Goal: Use online tool/utility: Utilize a website feature to perform a specific function

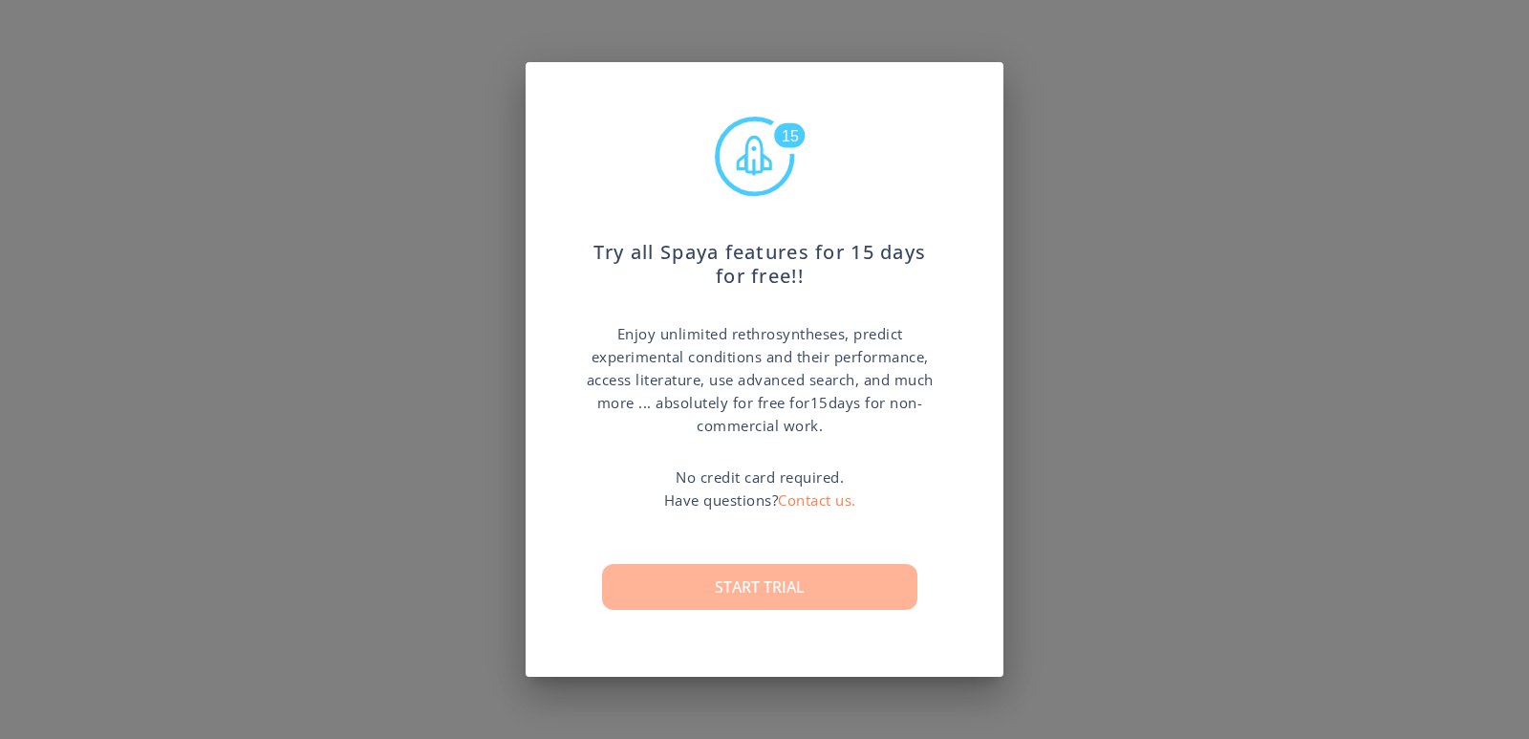
click at [761, 578] on button "Start trial" at bounding box center [759, 587] width 315 height 46
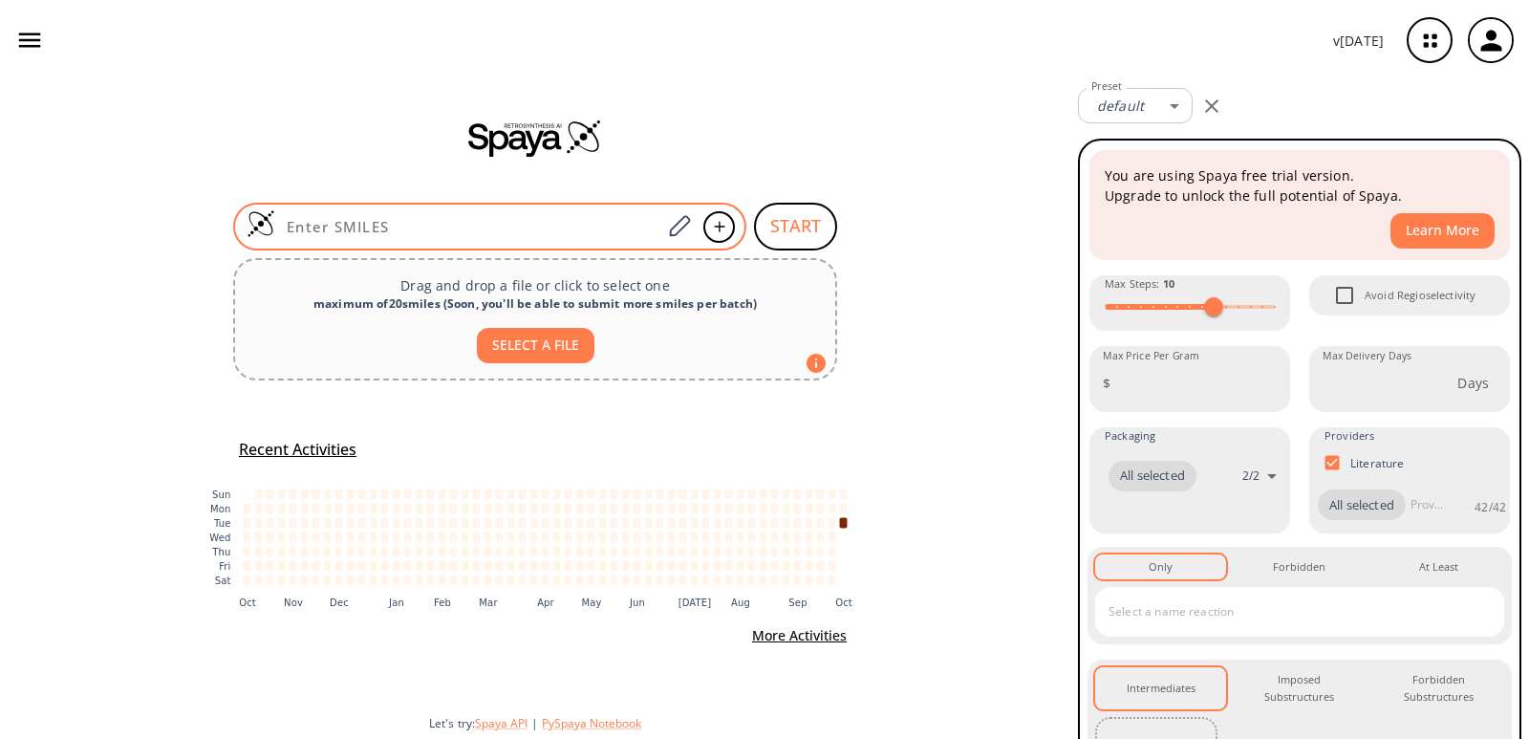
click at [430, 227] on input at bounding box center [468, 226] width 386 height 19
paste input "O[C@H]1CN(CC[C@@H]1C)C(OC(C)(C)C)=O"
type input "O[C@H]1CN(CC[C@@H]1C)C(OC(C)(C)C)=O"
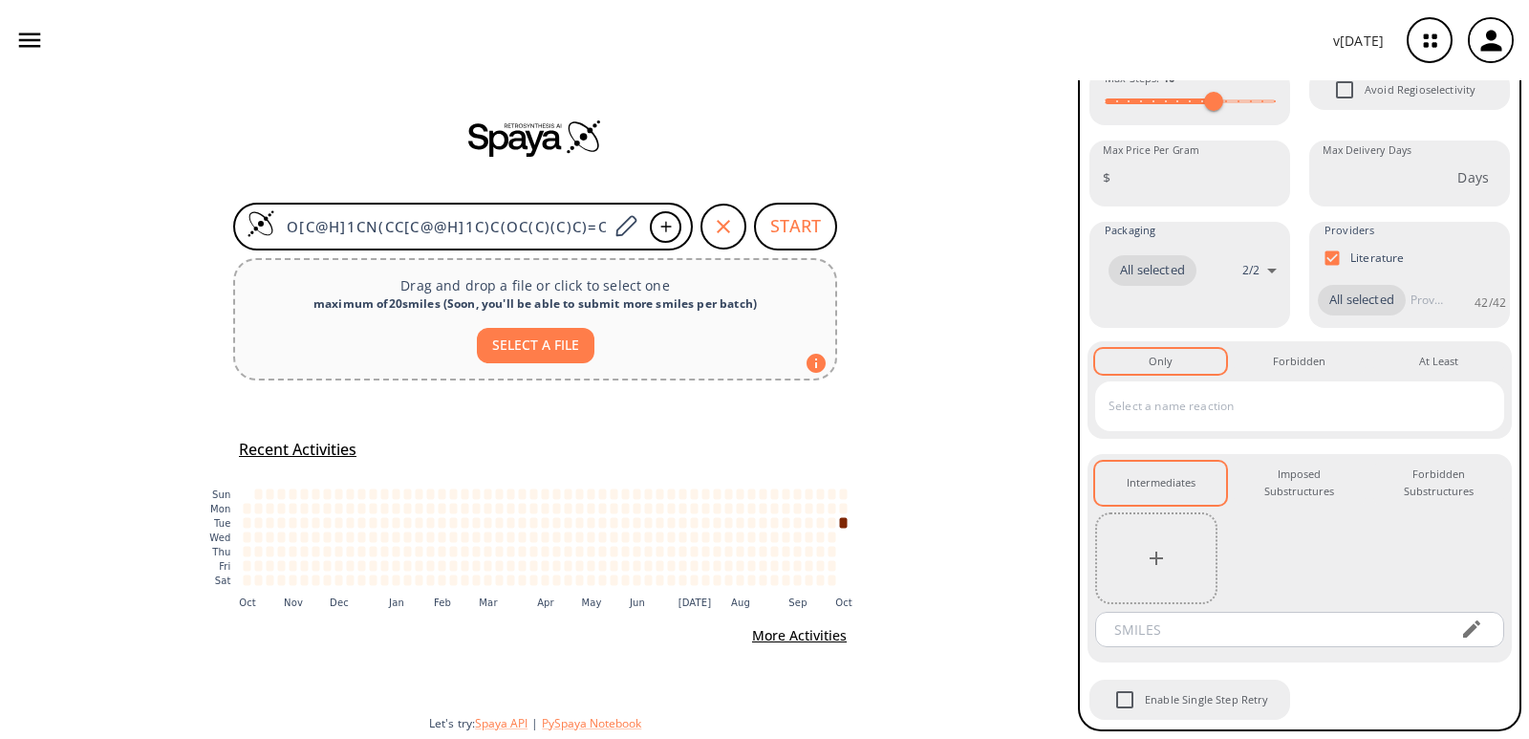
scroll to position [417, 0]
click at [793, 224] on button "START" at bounding box center [795, 227] width 83 height 48
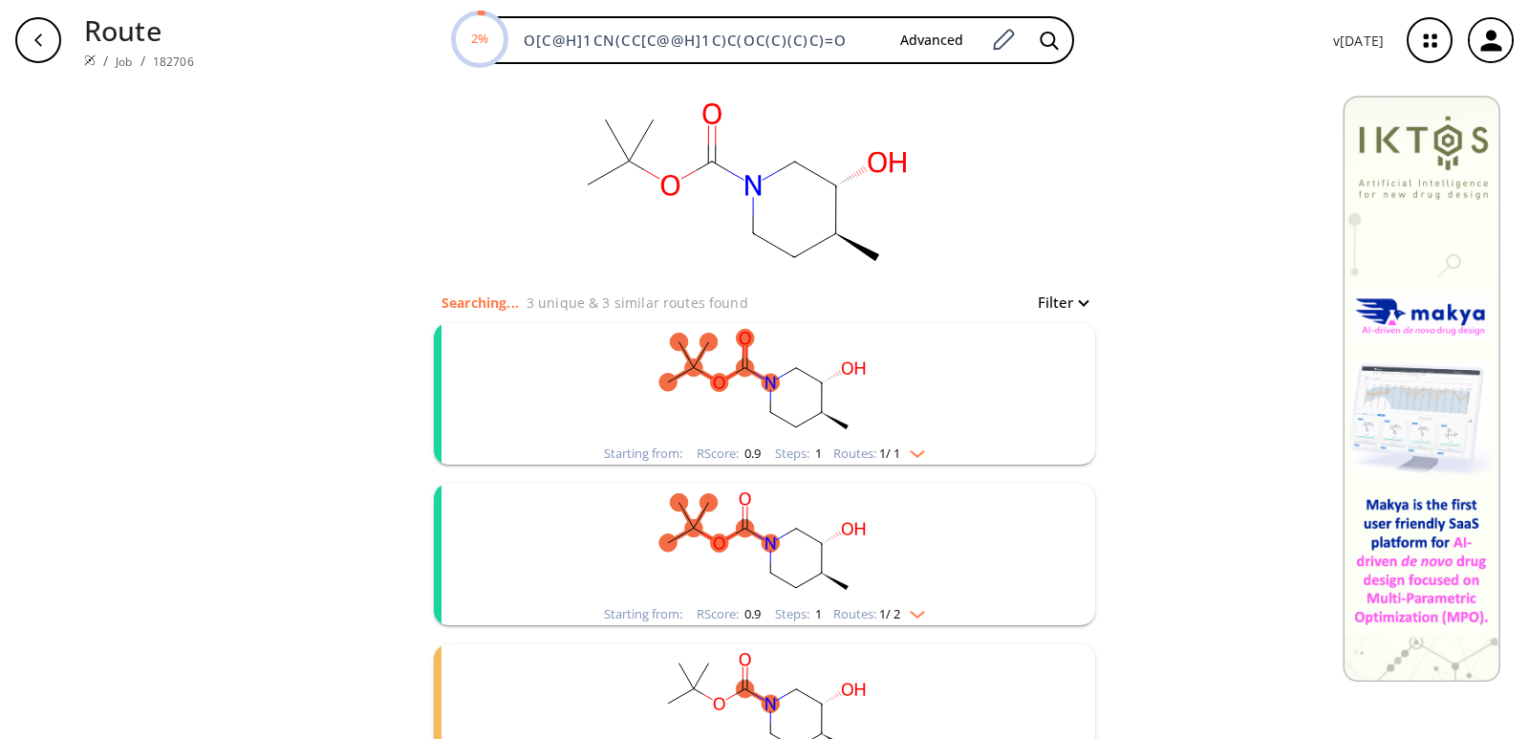
click at [827, 375] on rect "clusters" at bounding box center [764, 382] width 497 height 119
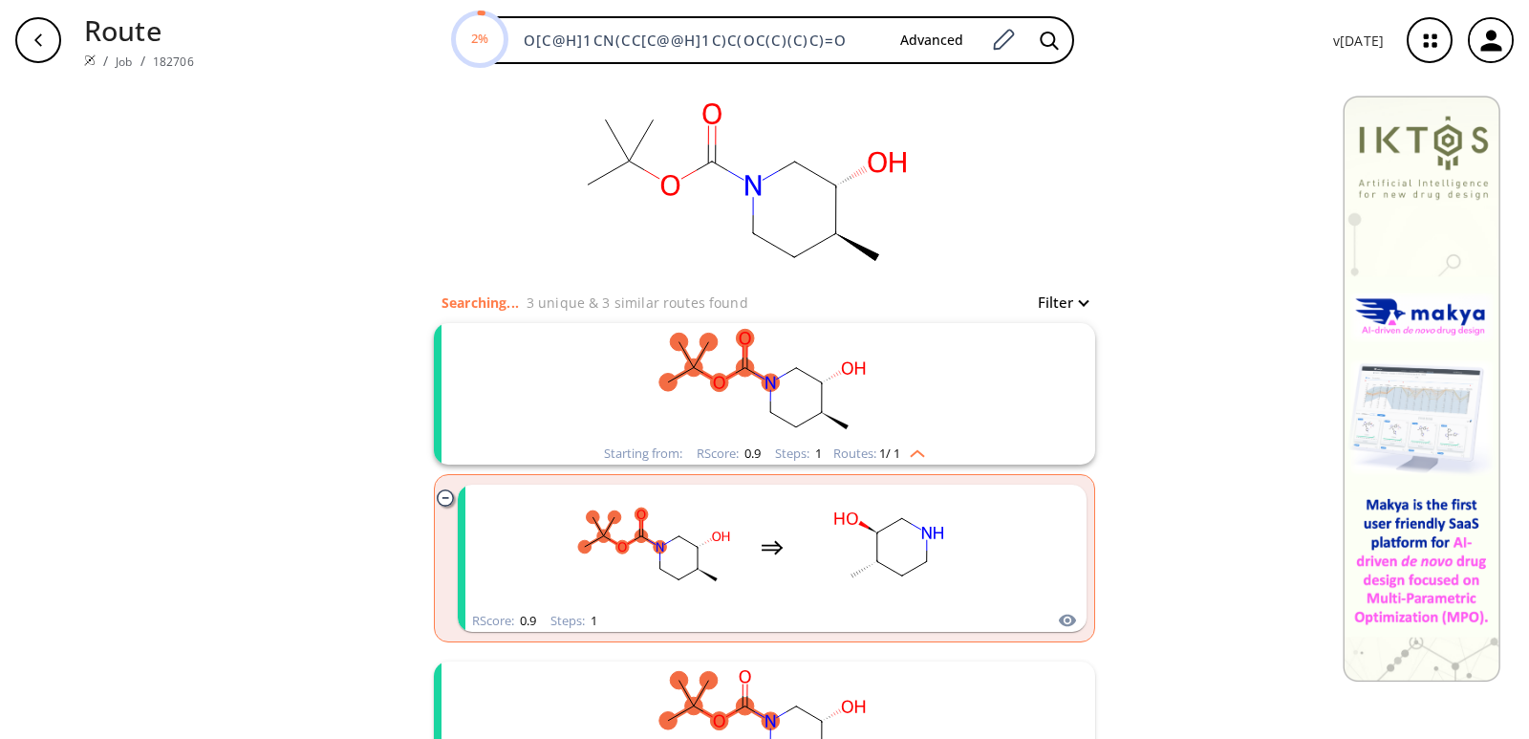
click at [827, 375] on rect "clusters" at bounding box center [764, 382] width 497 height 119
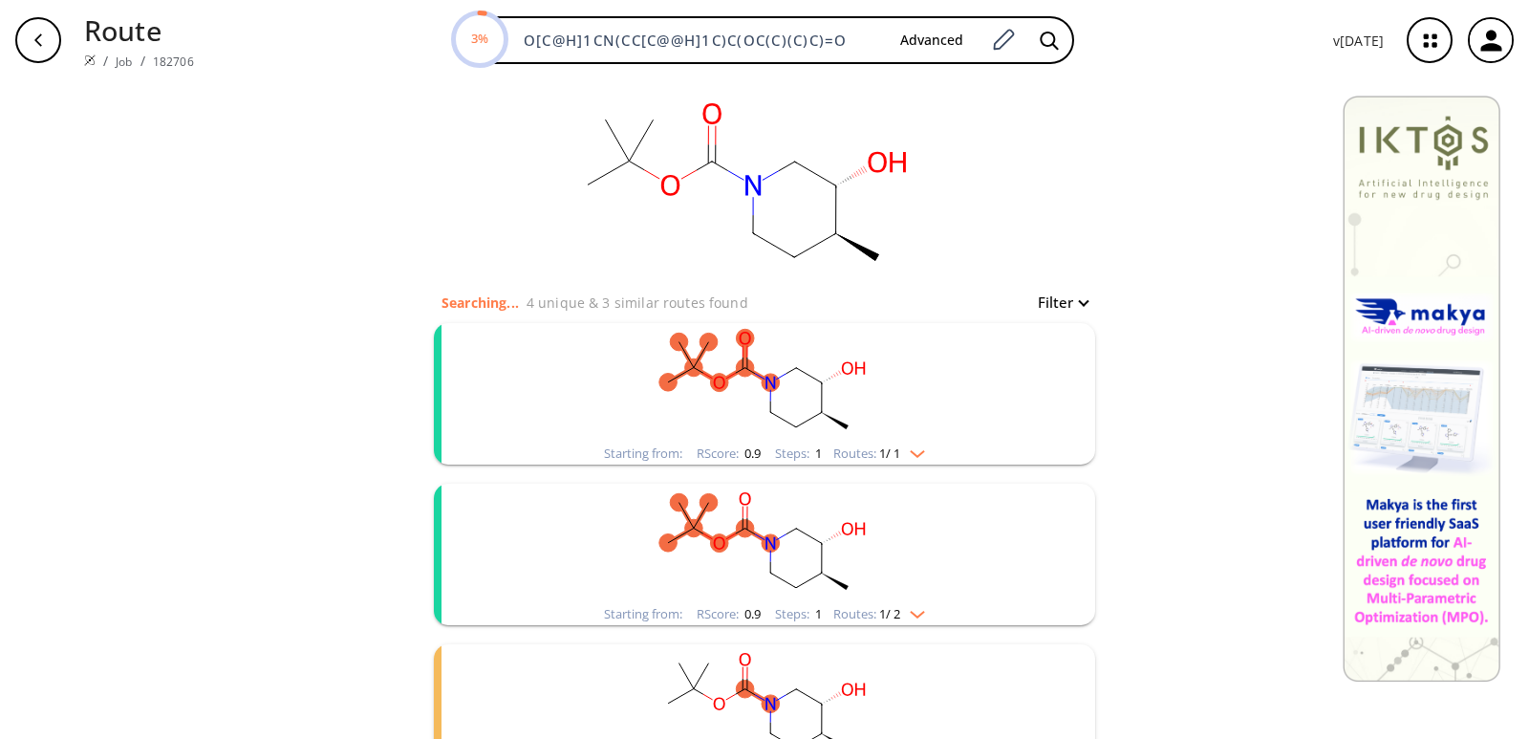
click at [910, 448] on img "clusters" at bounding box center [912, 449] width 25 height 15
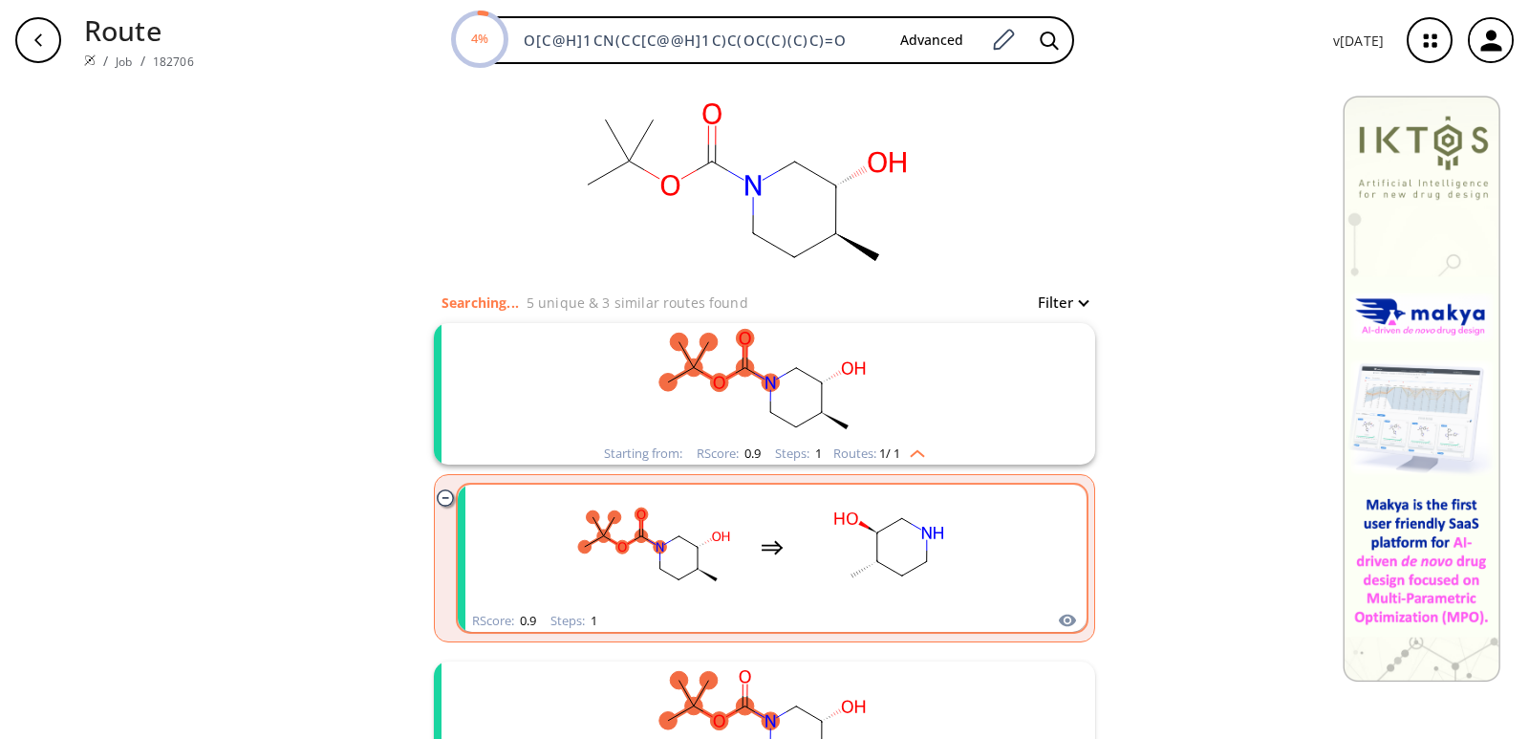
click at [882, 571] on rect "clusters" at bounding box center [889, 546] width 172 height 119
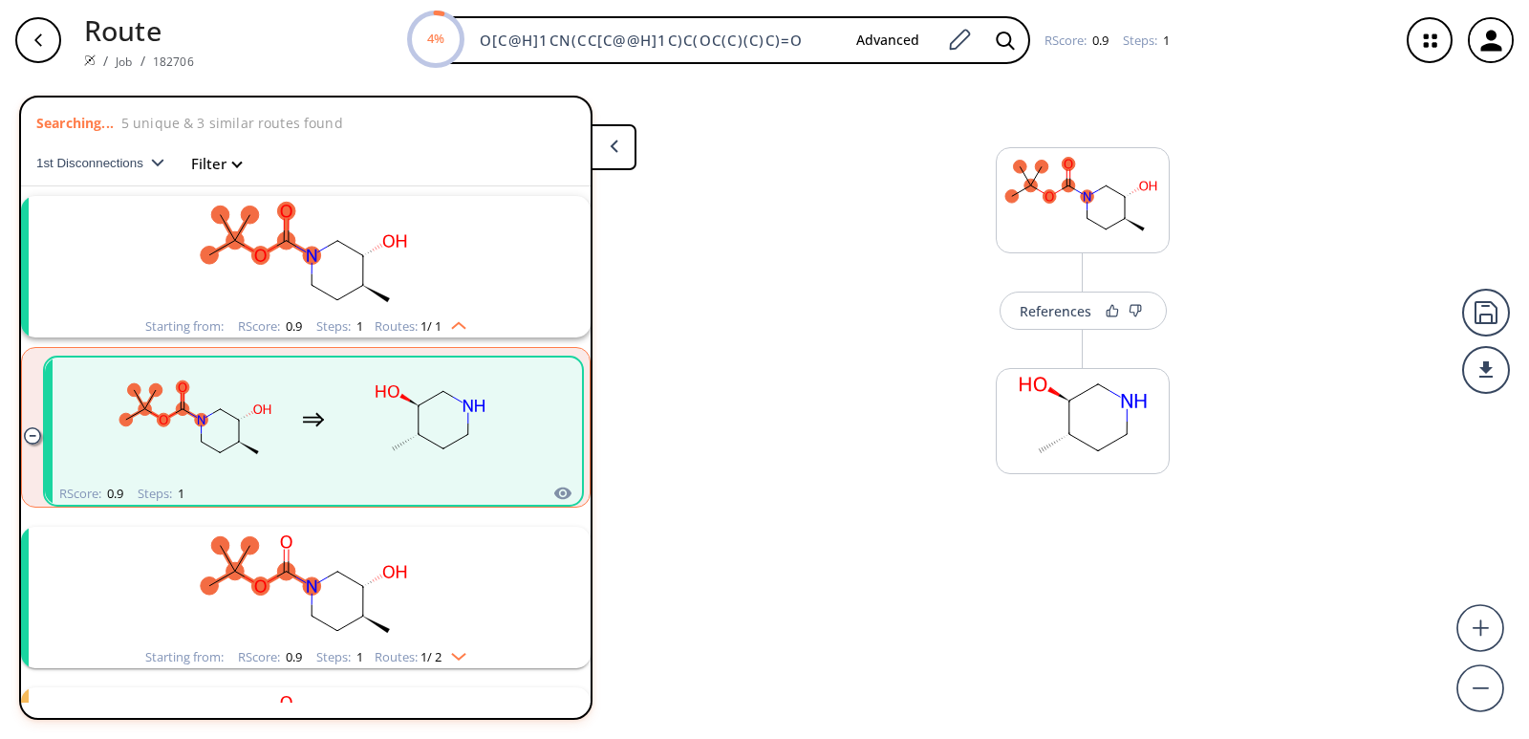
scroll to position [44, 0]
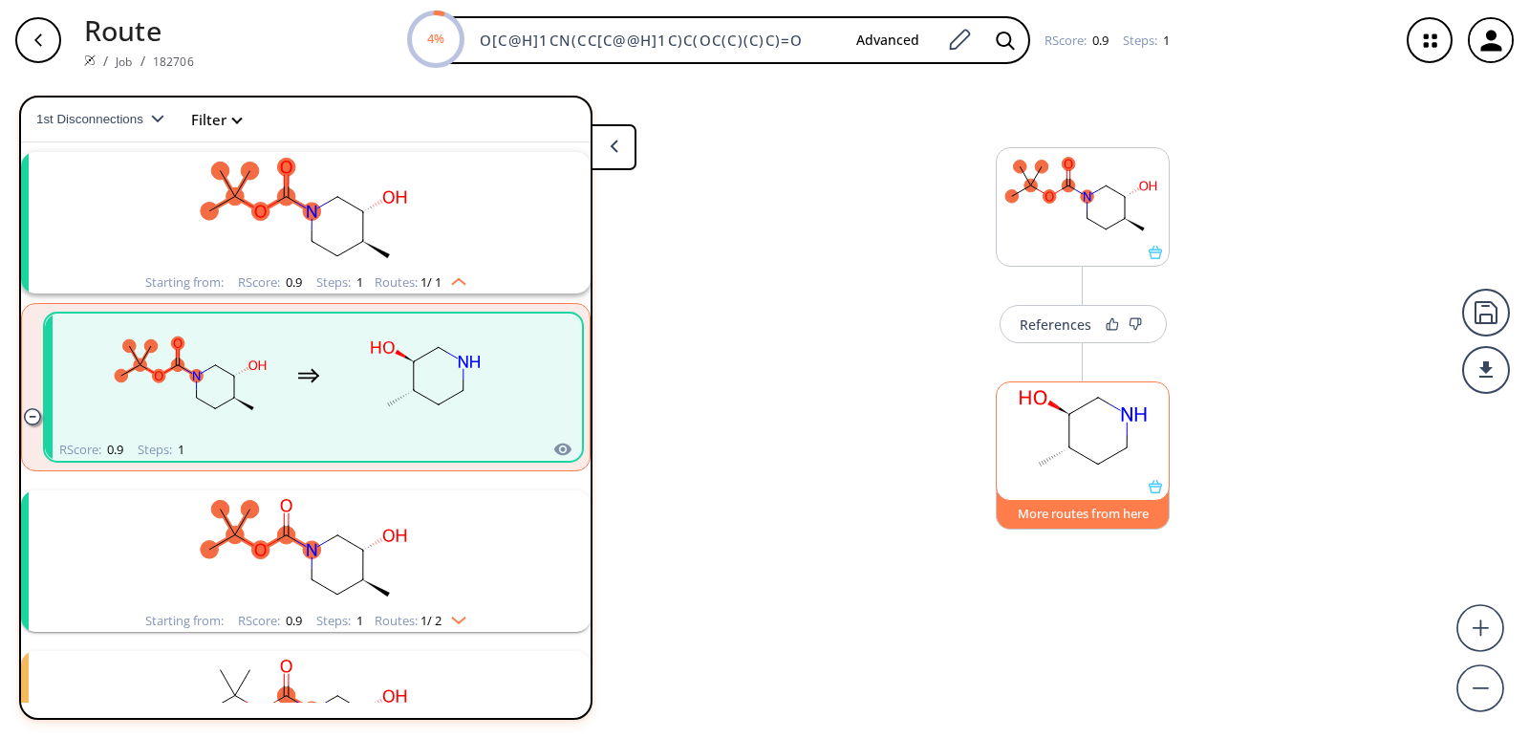
click at [1158, 503] on button "More routes from here" at bounding box center [1083, 508] width 174 height 41
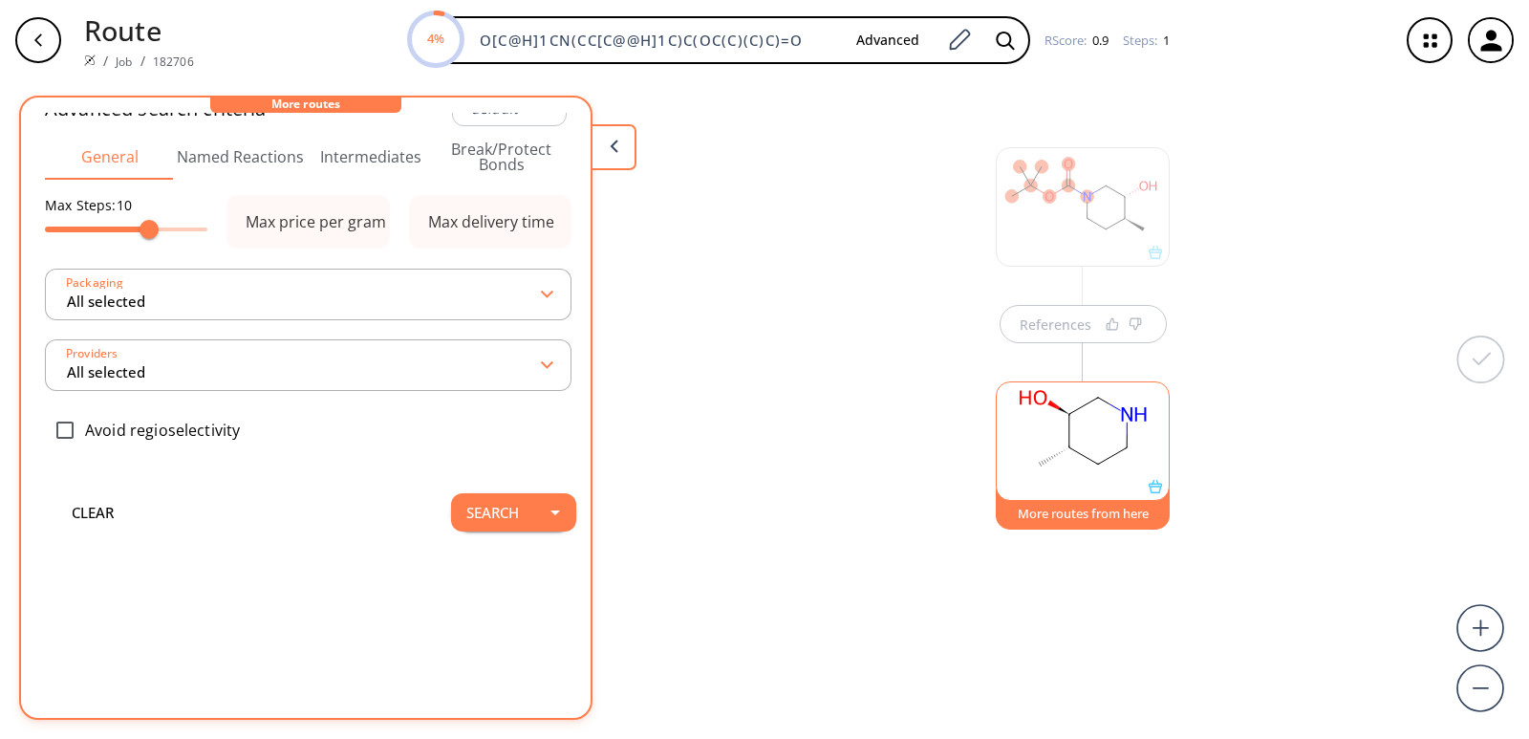
scroll to position [0, 0]
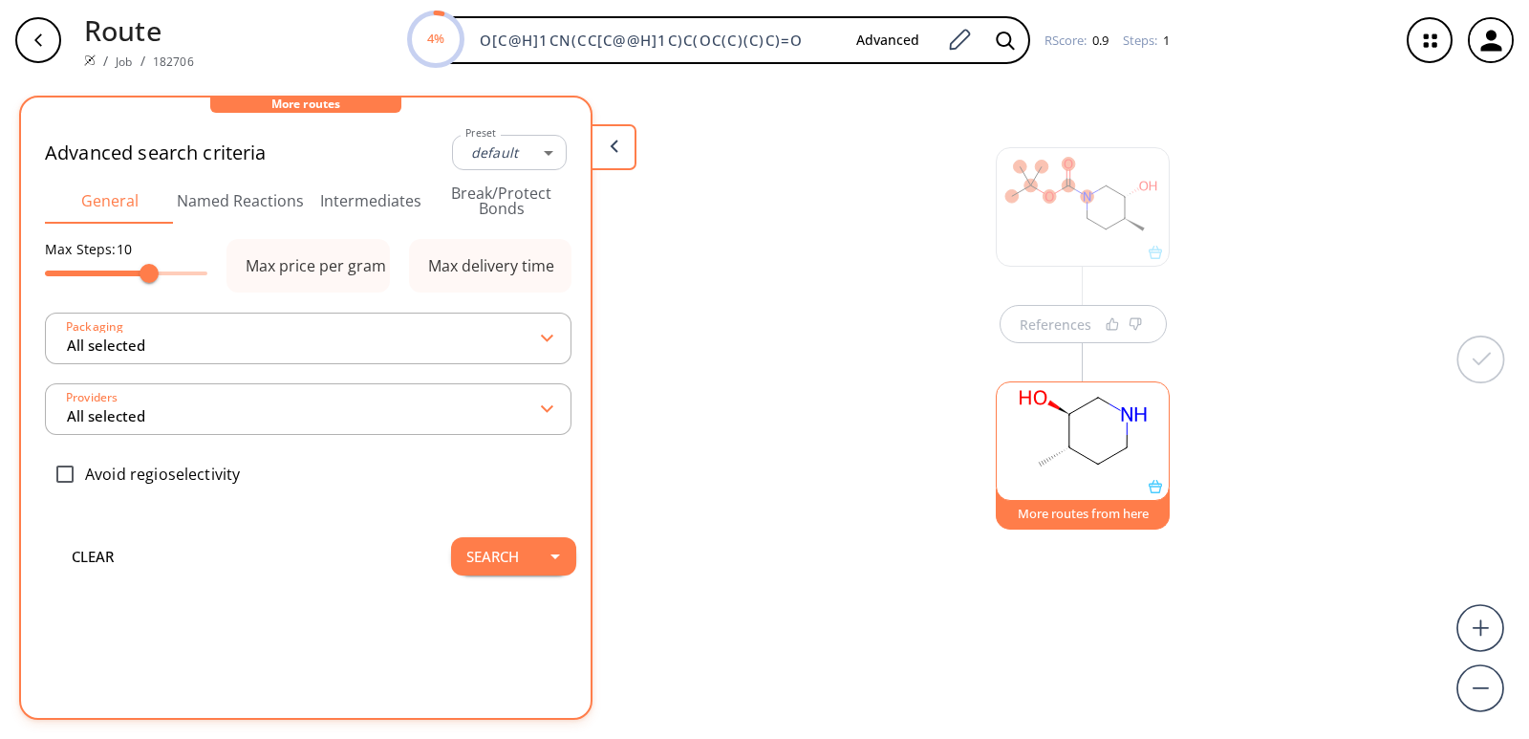
type input "-1"
type input "All selected"
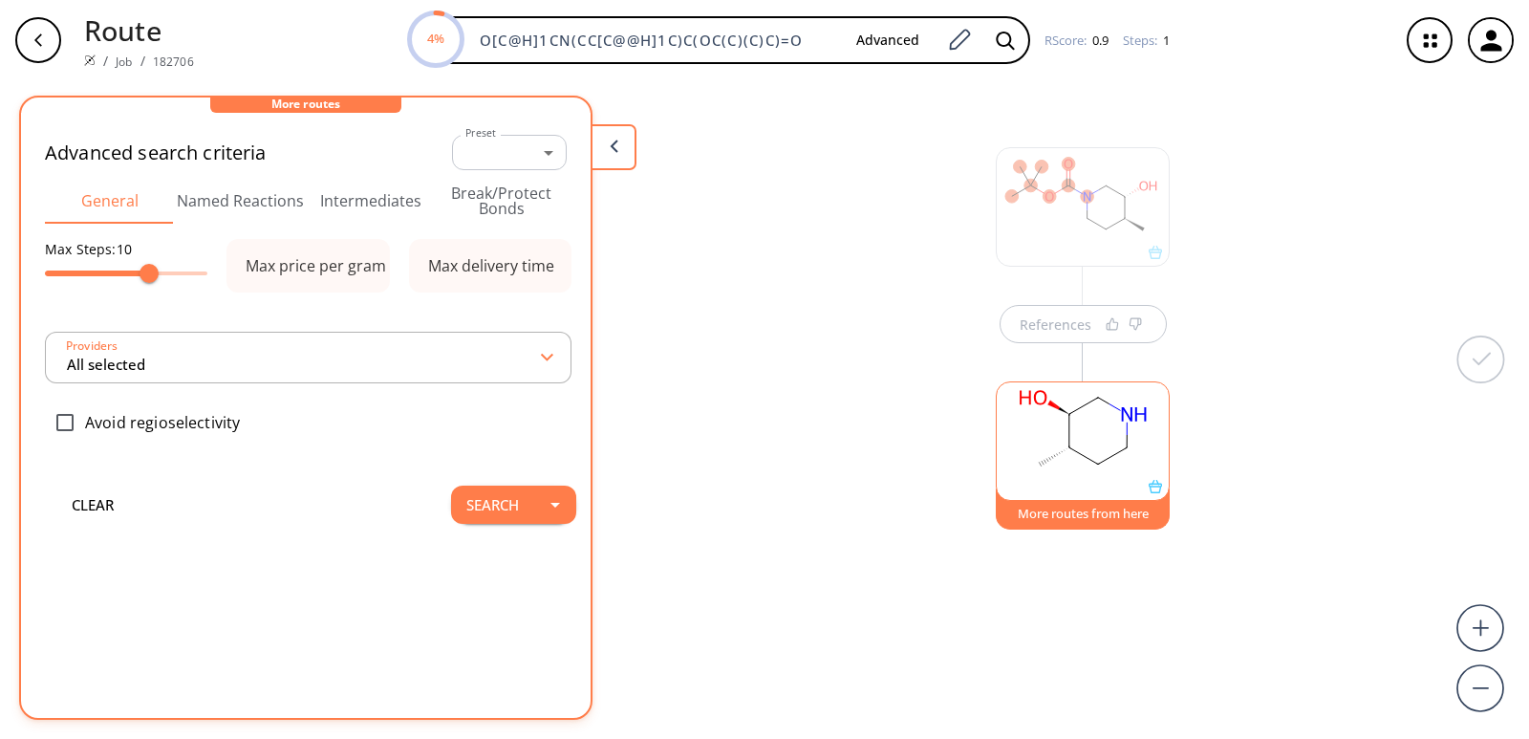
type input "All selected"
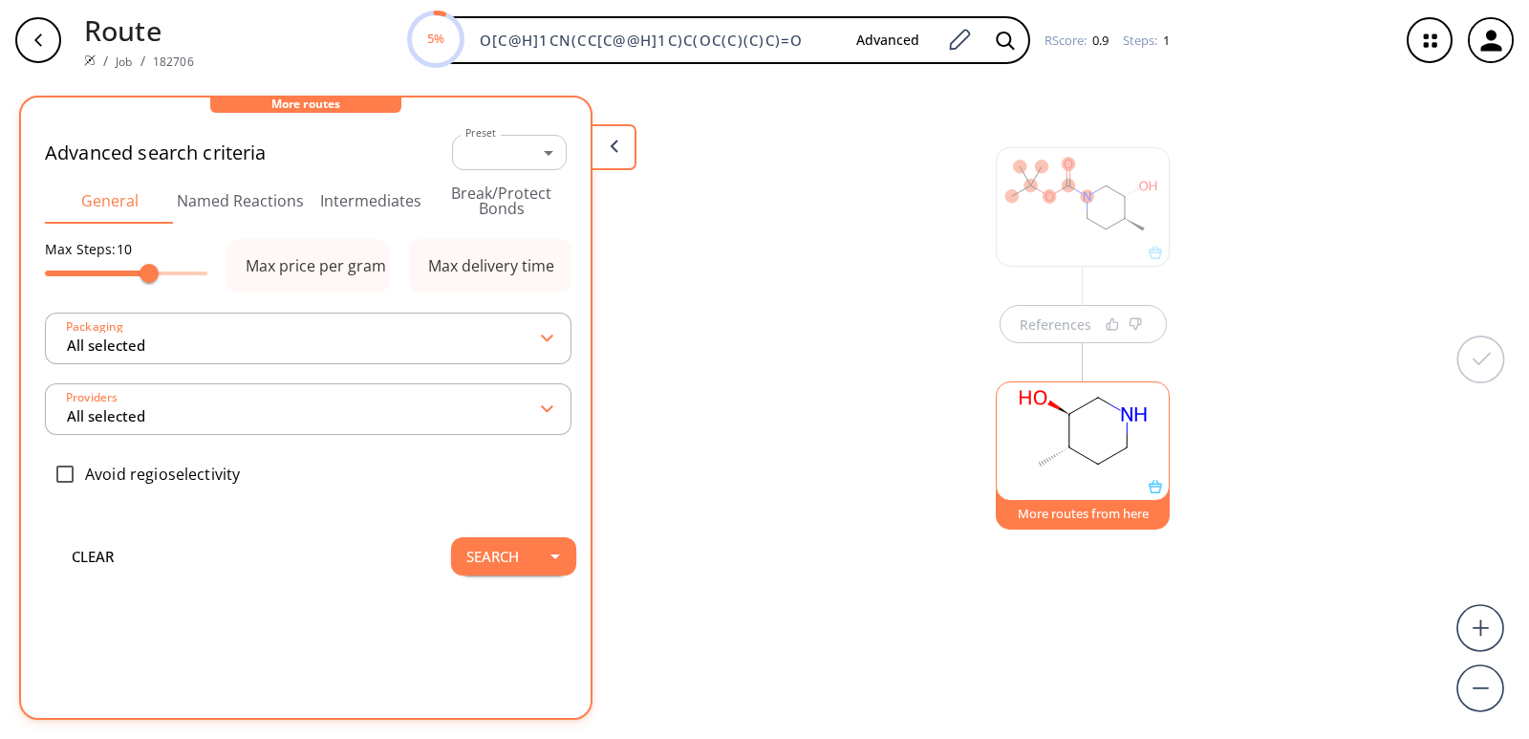
click at [696, 455] on div "References More routes from here" at bounding box center [764, 401] width 1529 height 643
click at [623, 152] on button at bounding box center [614, 147] width 46 height 46
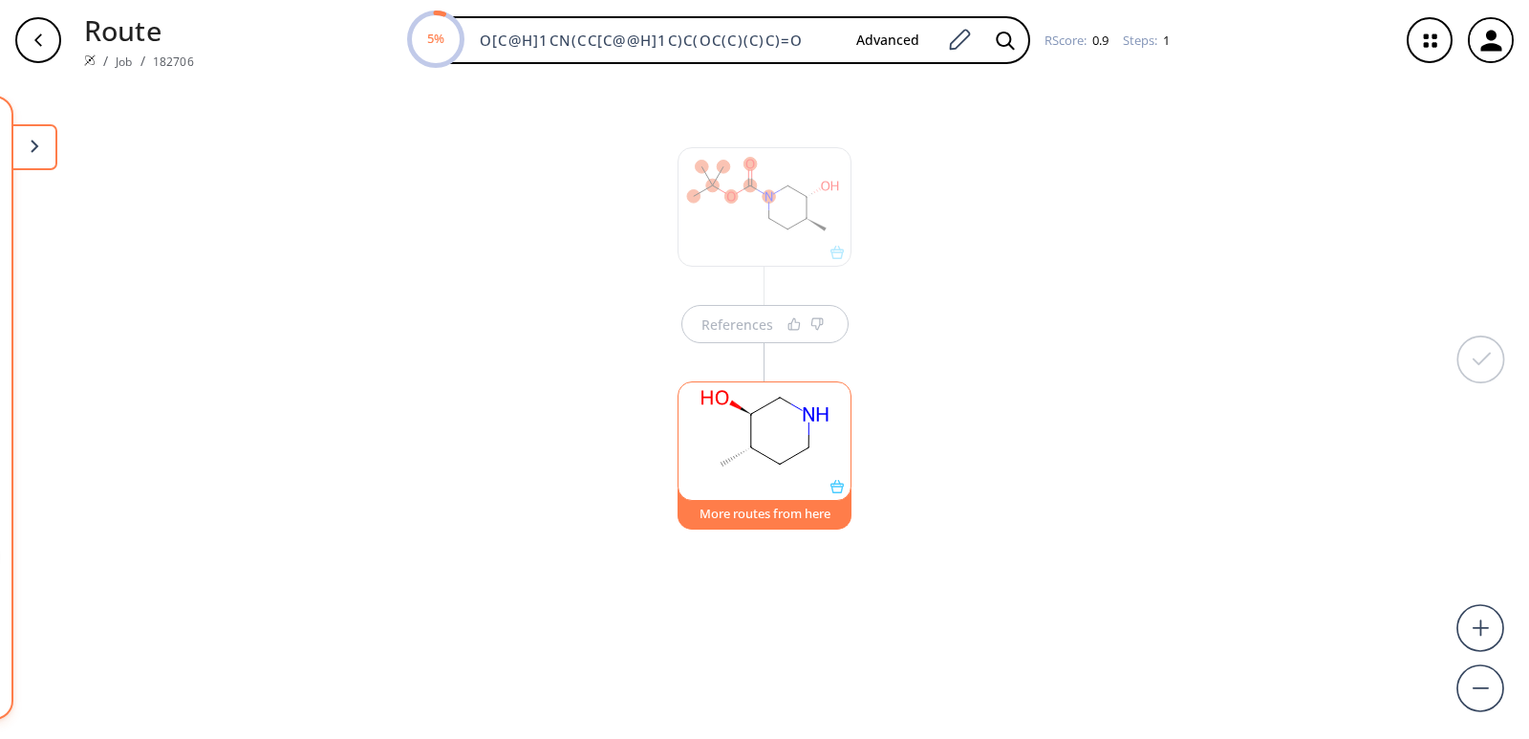
click at [57, 153] on div "References More routes from here" at bounding box center [764, 401] width 1529 height 643
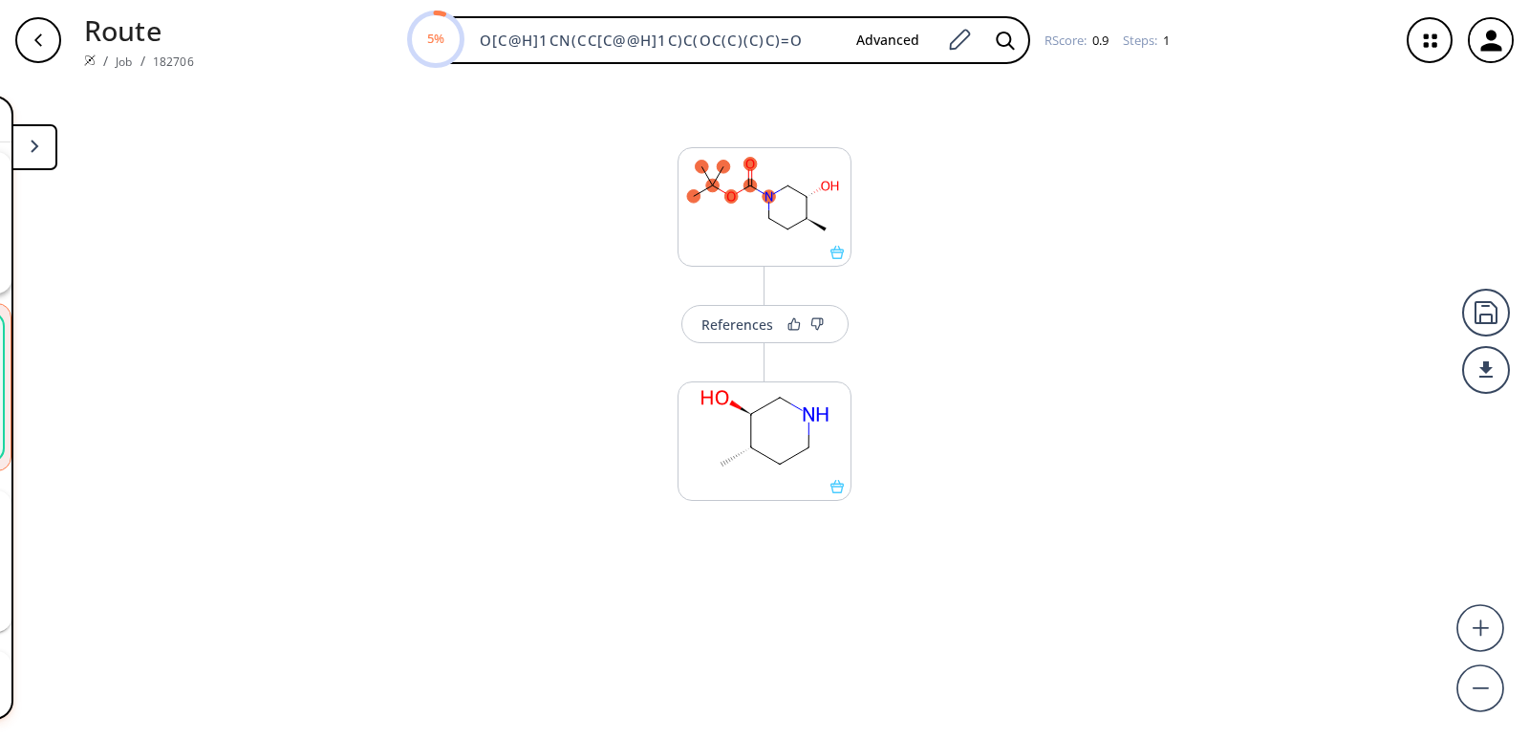
click at [49, 142] on button at bounding box center [34, 147] width 46 height 46
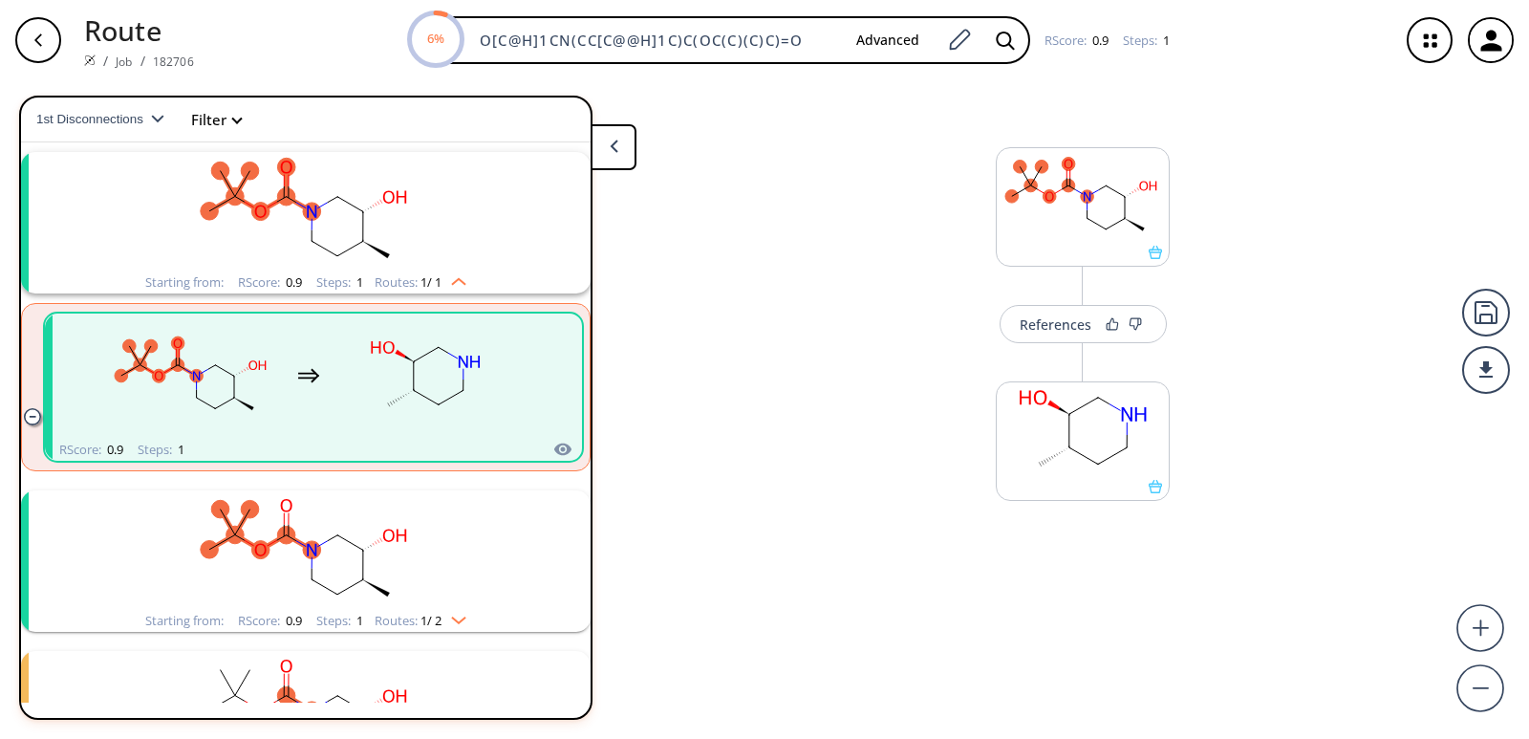
click at [36, 47] on icon "button" at bounding box center [38, 39] width 15 height 15
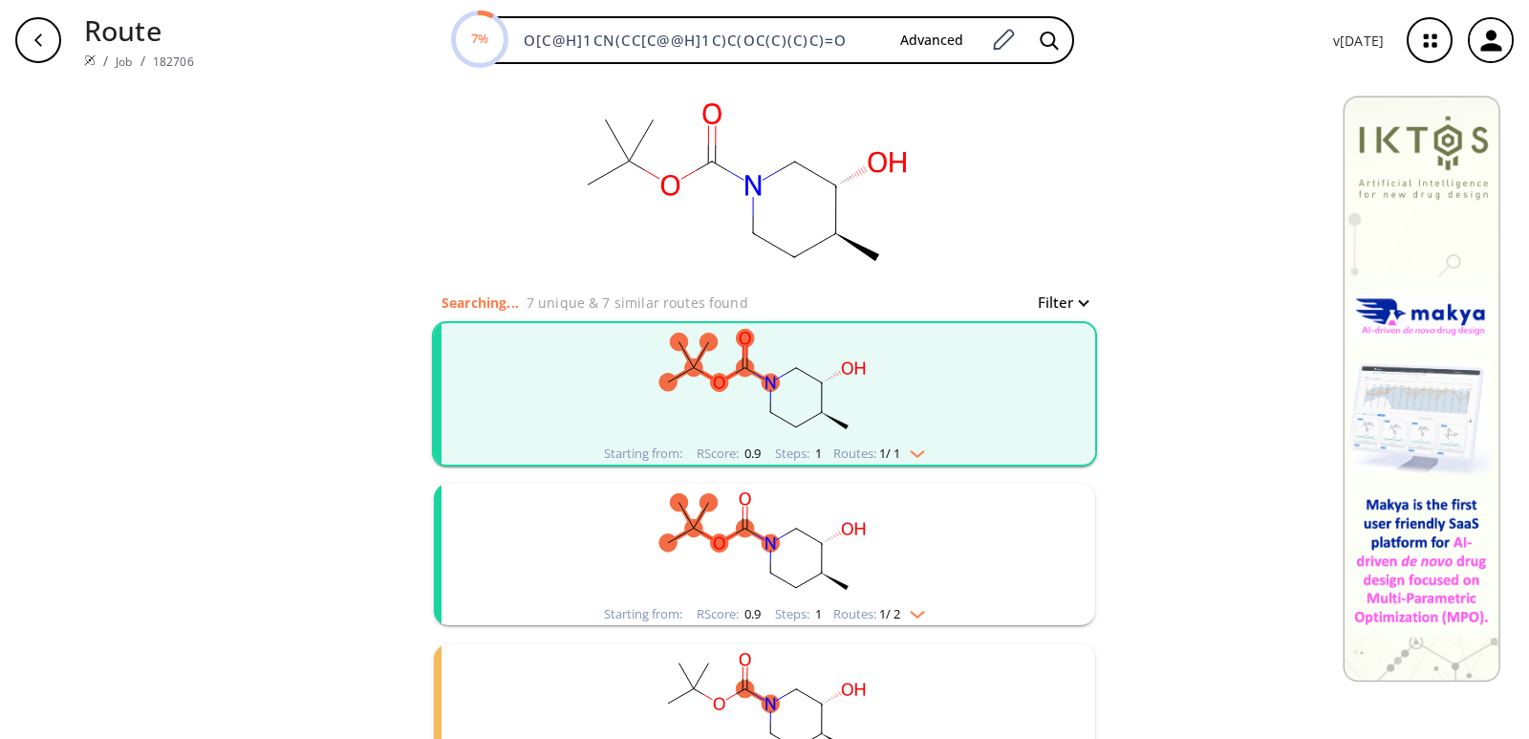
click at [1077, 306] on button "Filter" at bounding box center [1056, 302] width 61 height 14
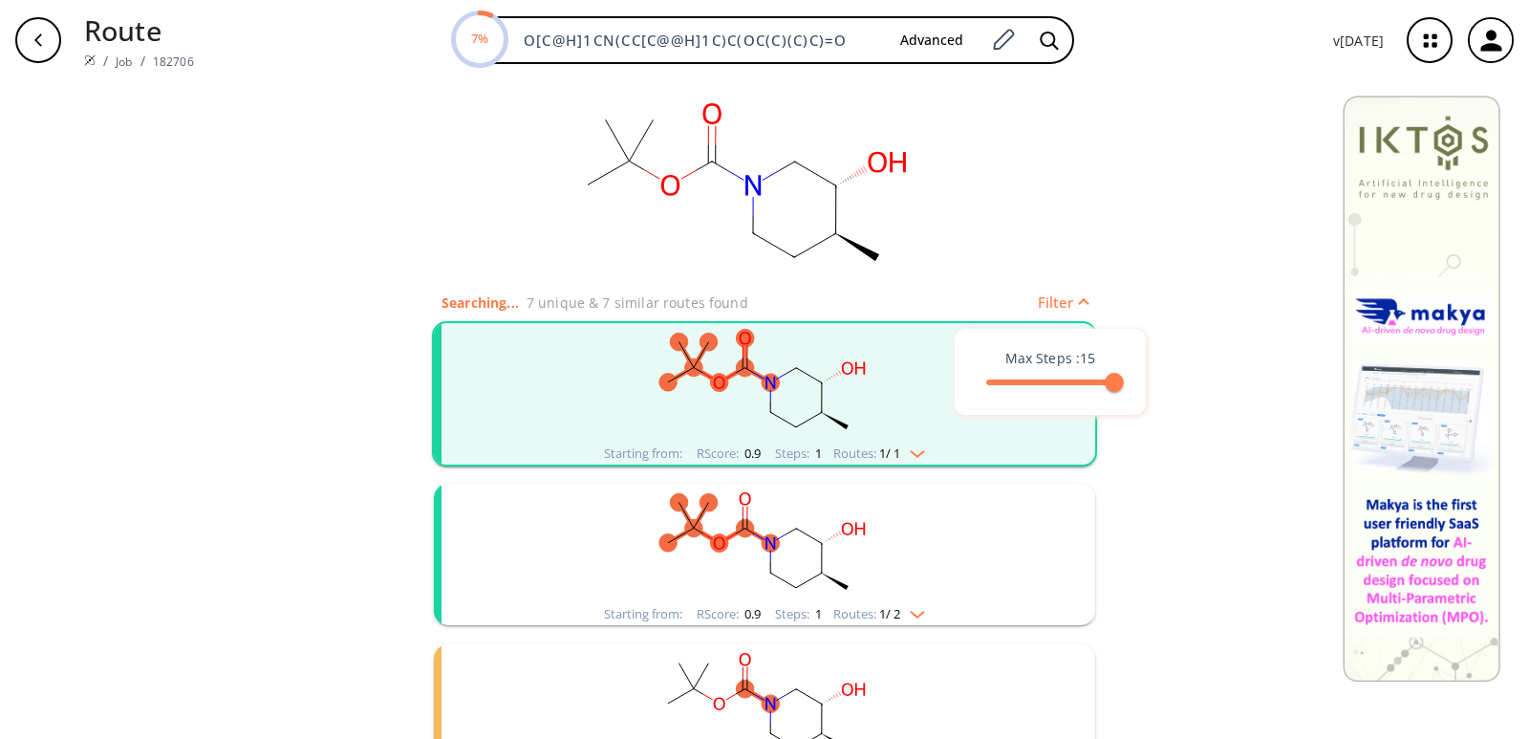
click at [1077, 306] on div at bounding box center [764, 369] width 1529 height 739
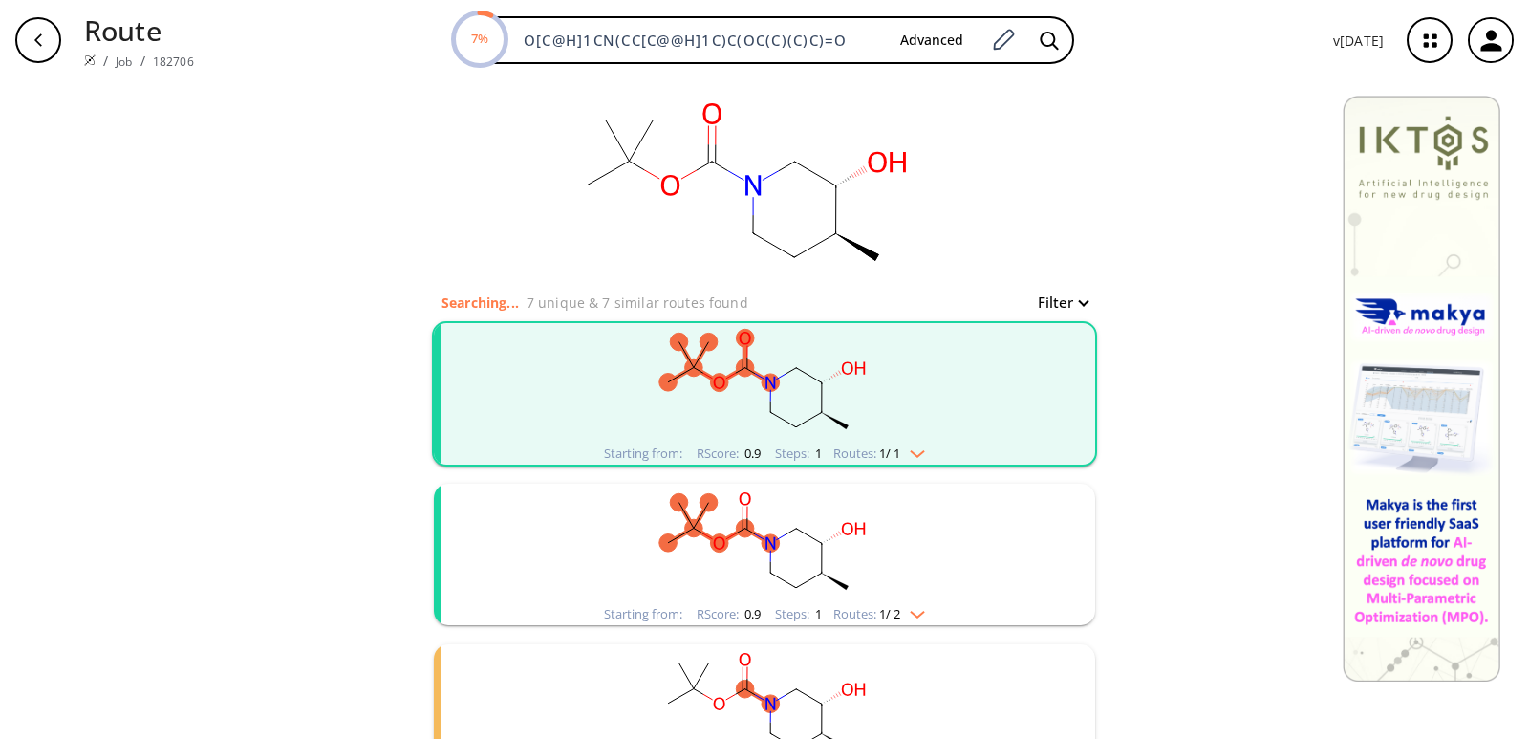
click at [756, 363] on rect "clusters" at bounding box center [764, 382] width 497 height 119
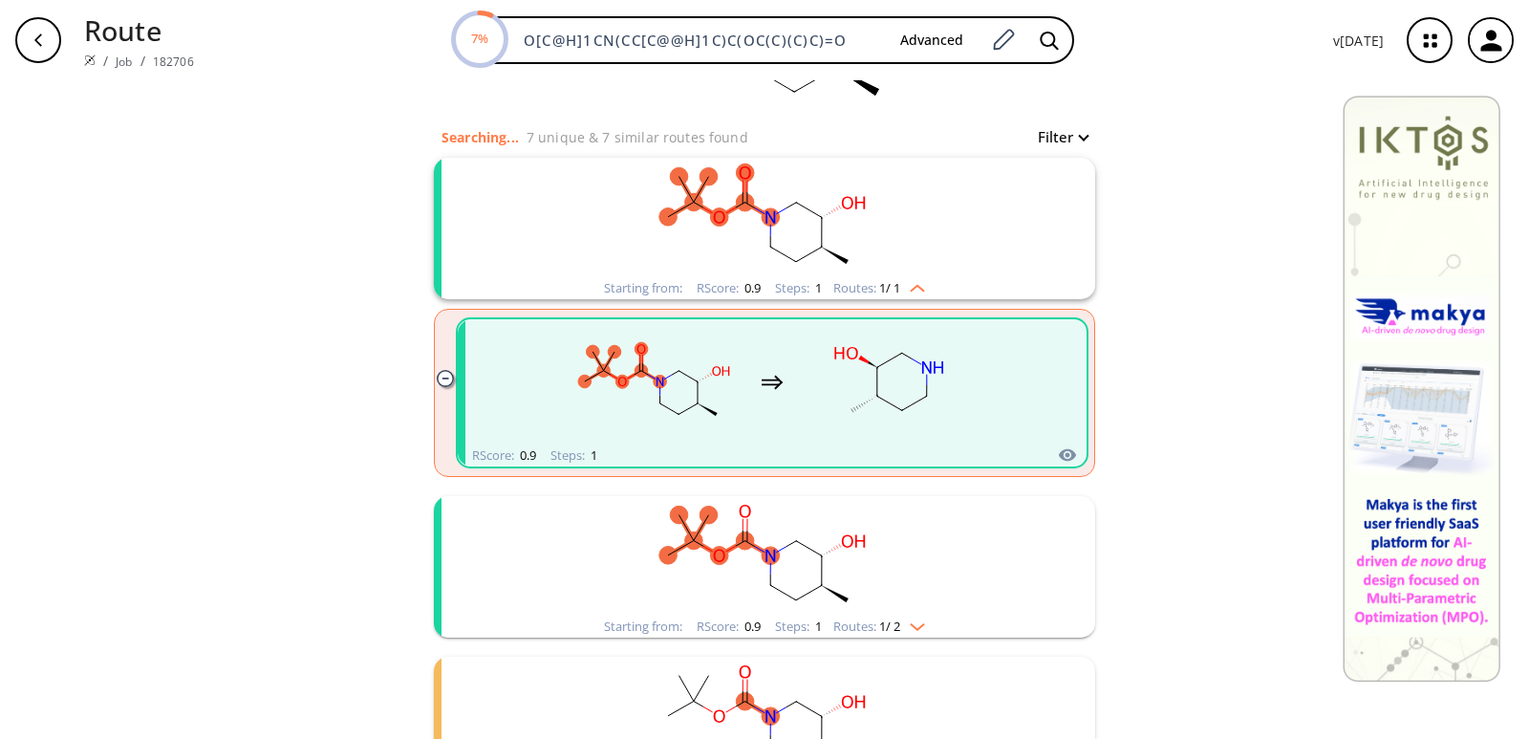
scroll to position [191, 0]
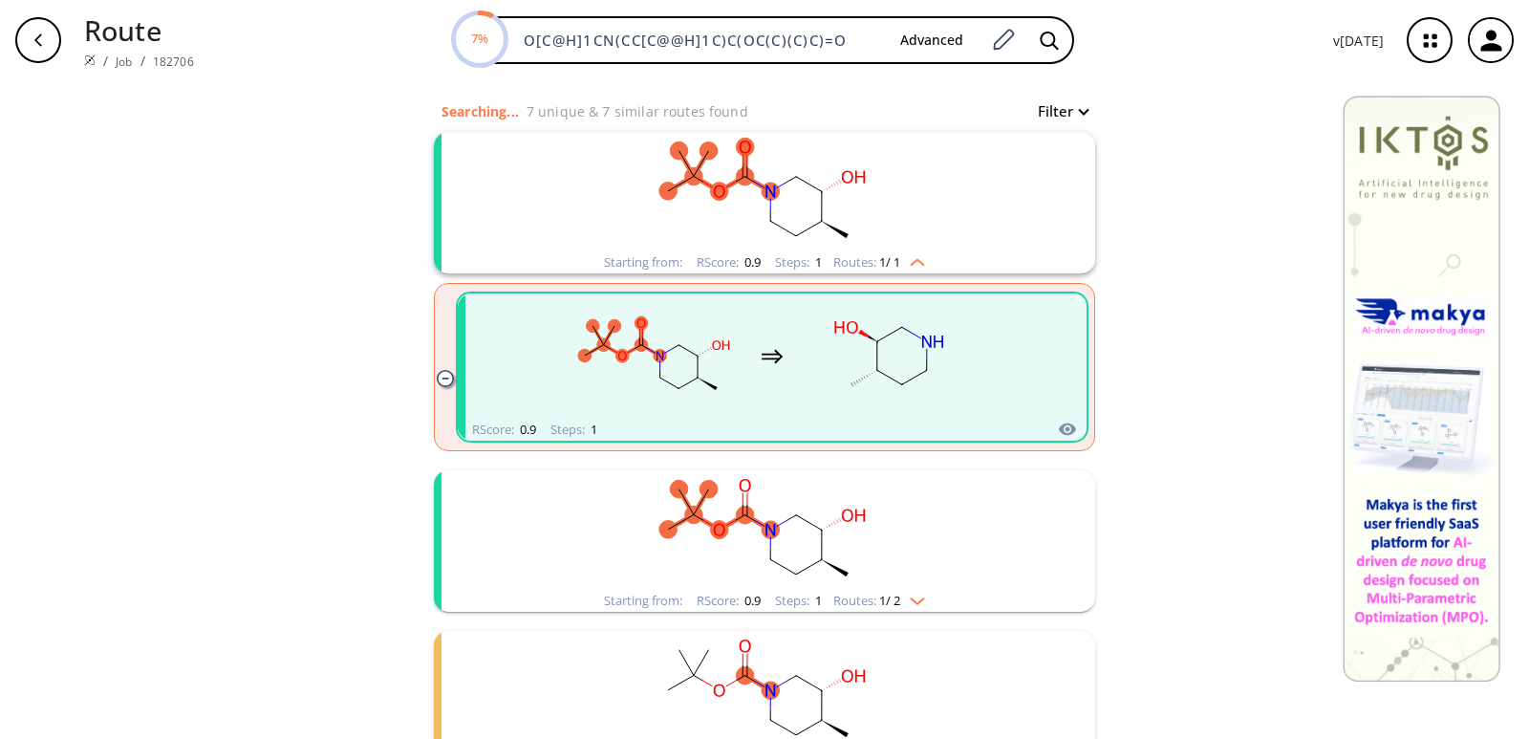
click at [761, 363] on icon "clusters" at bounding box center [772, 356] width 23 height 23
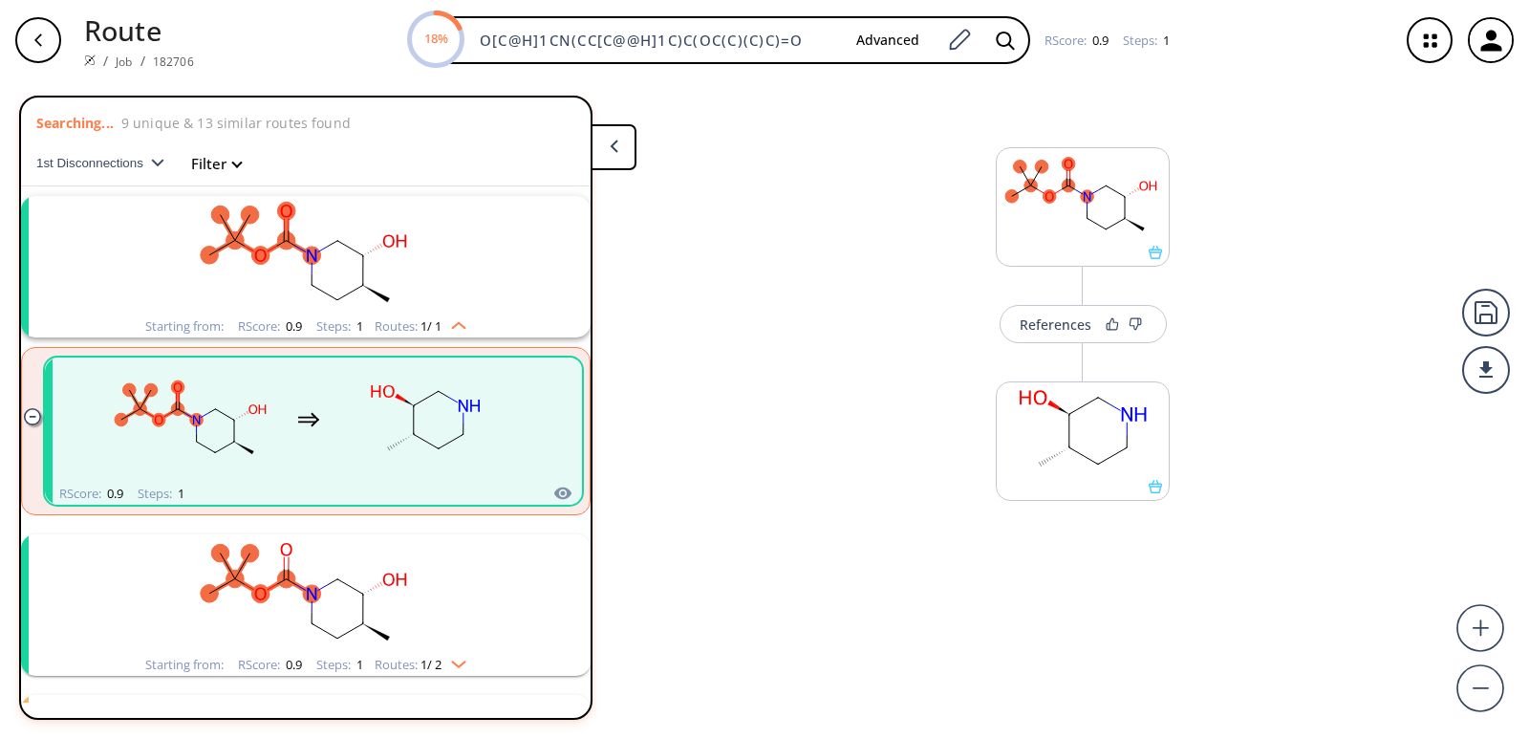
click at [159, 161] on icon "button" at bounding box center [157, 163] width 13 height 9
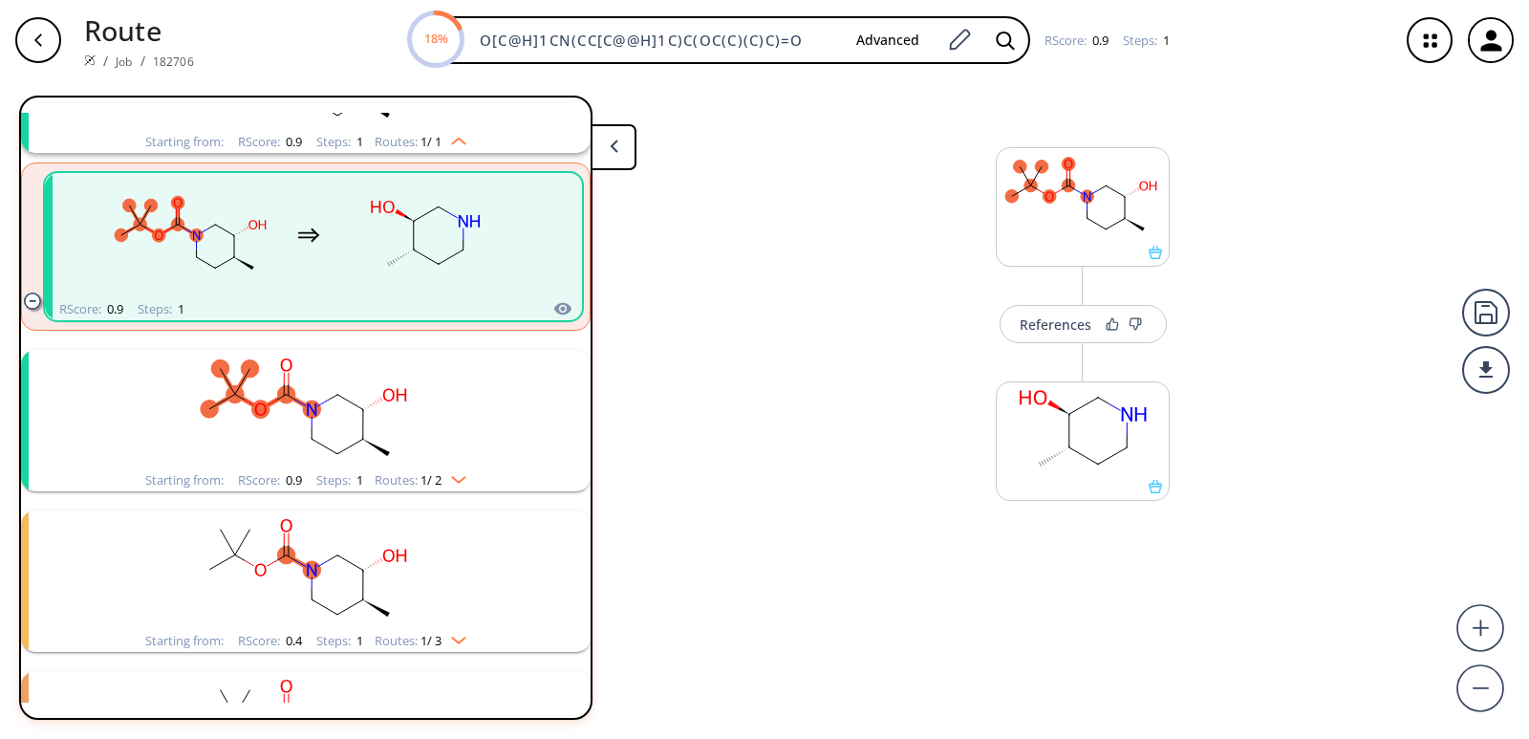
scroll to position [489, 0]
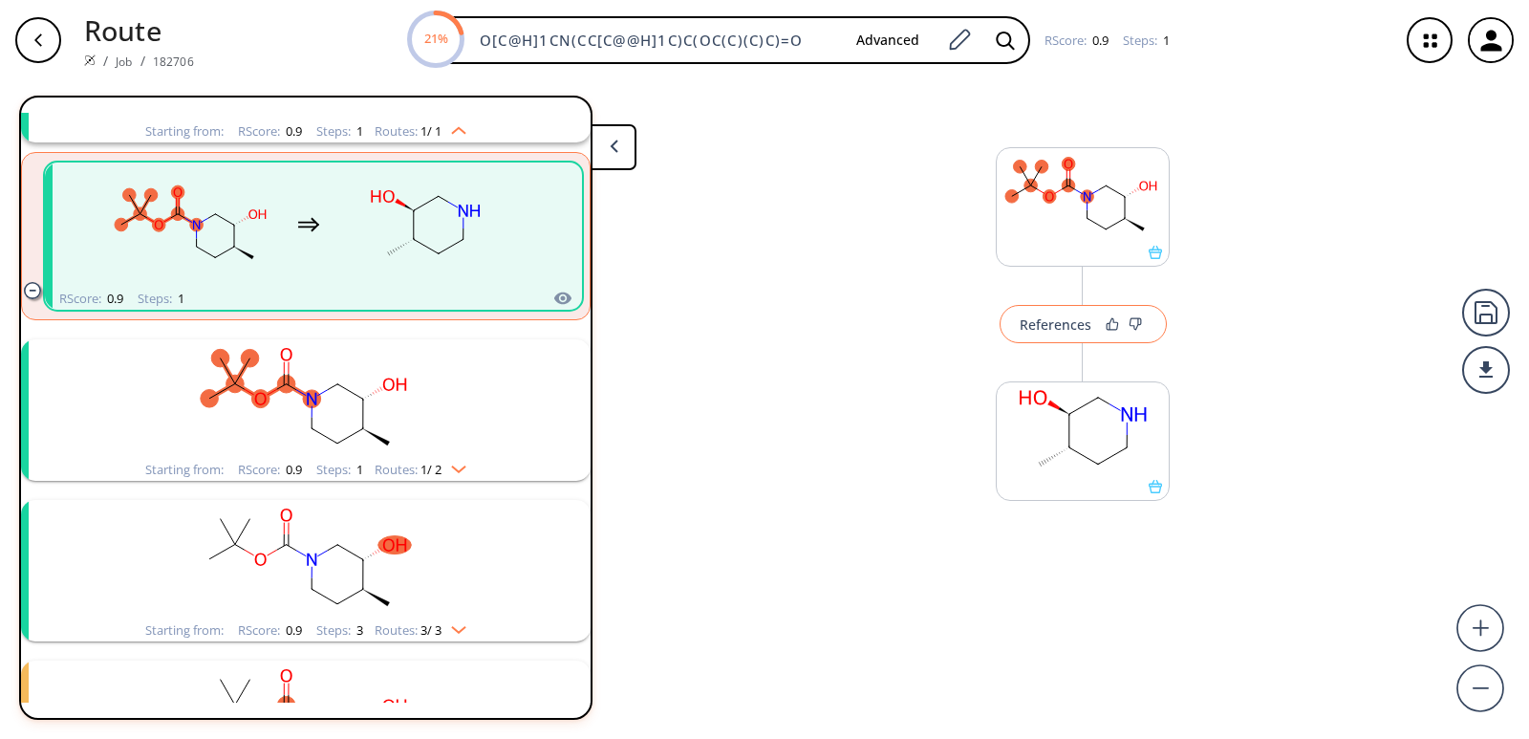
click at [1037, 326] on div "References" at bounding box center [1056, 324] width 72 height 12
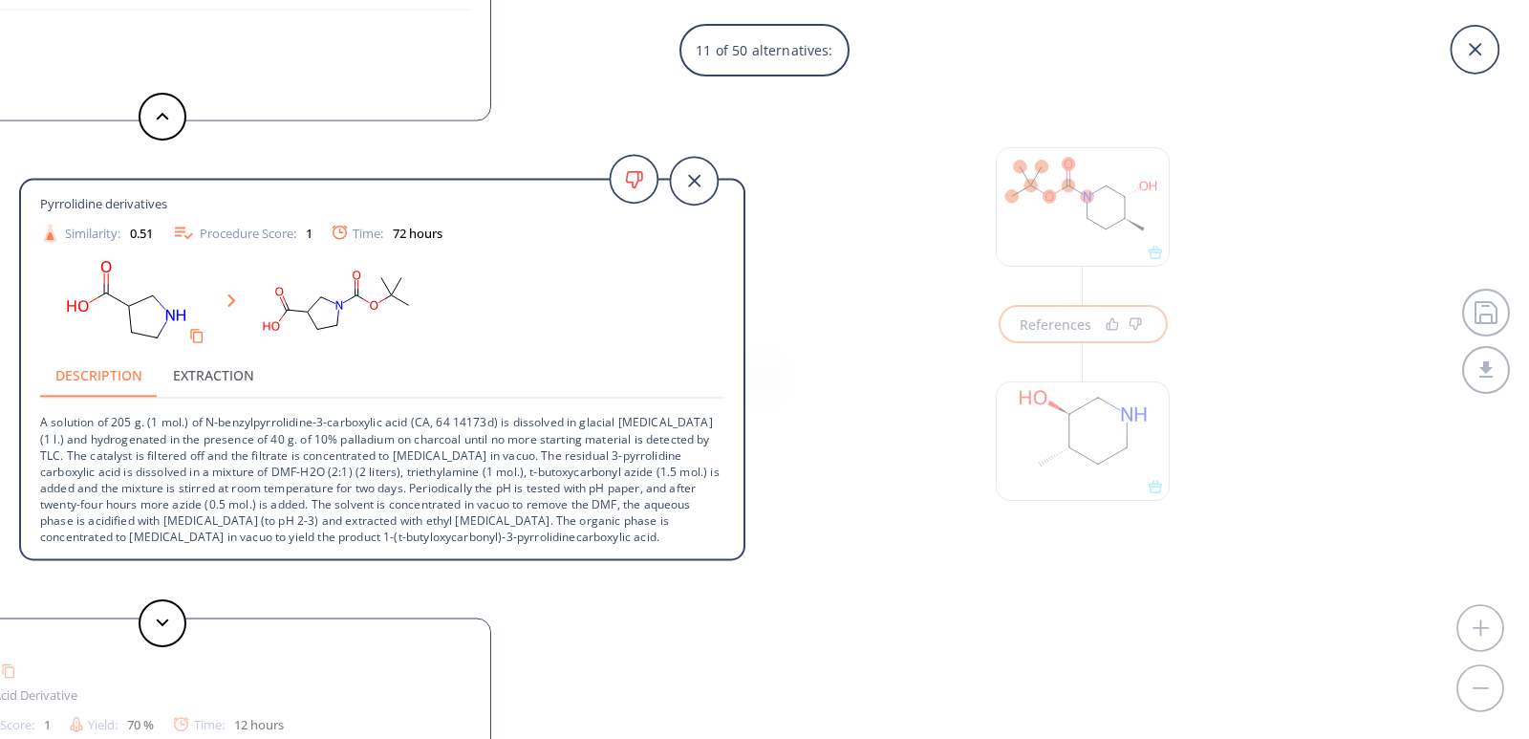
scroll to position [0, 0]
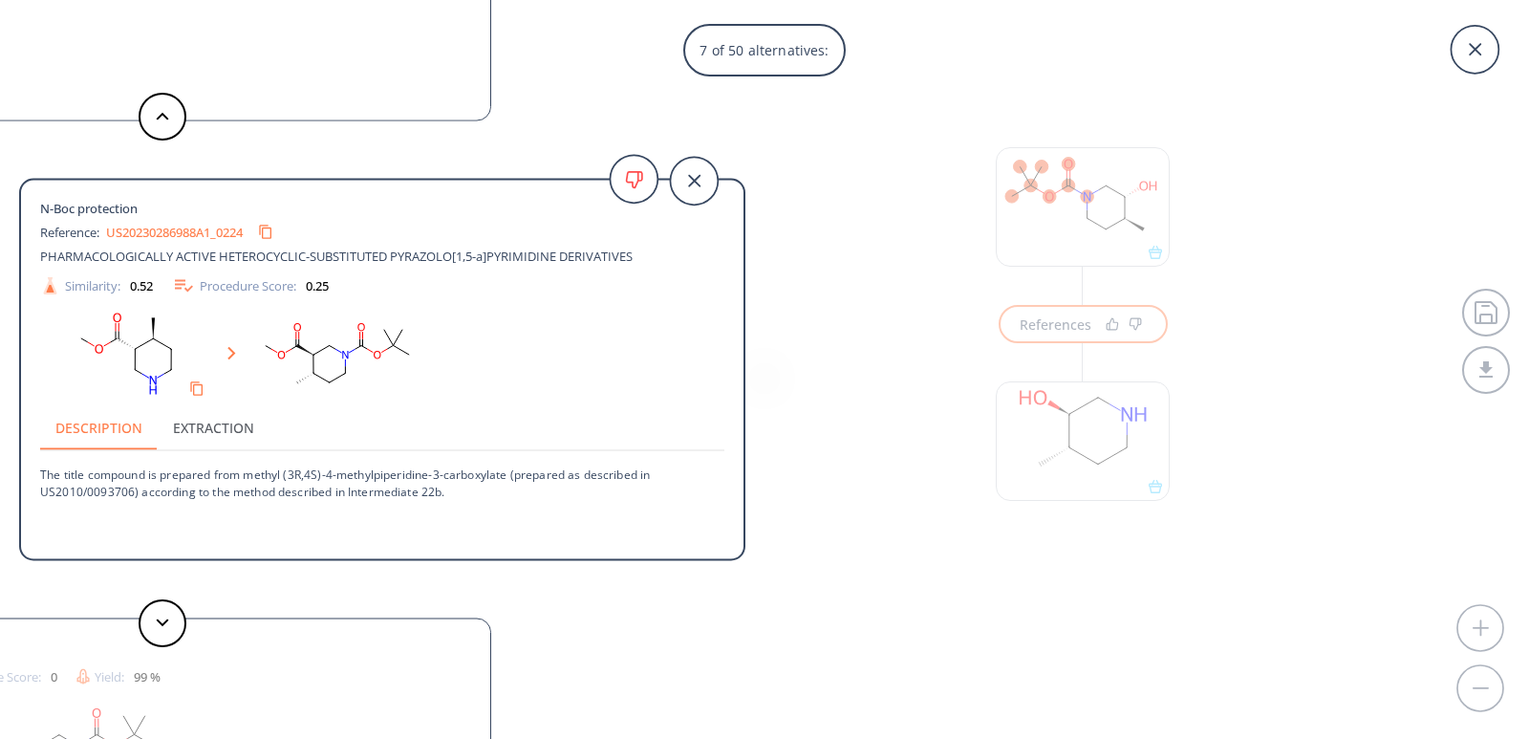
click at [193, 231] on link "US20230286988A1_0224" at bounding box center [174, 232] width 137 height 12
